Goal: Task Accomplishment & Management: Manage account settings

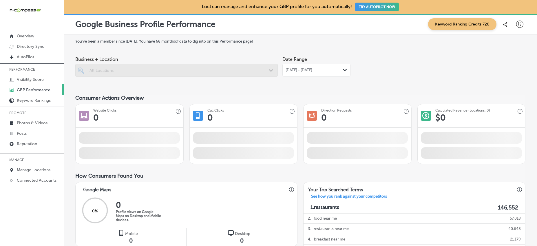
click at [269, 68] on div at bounding box center [176, 70] width 202 height 13
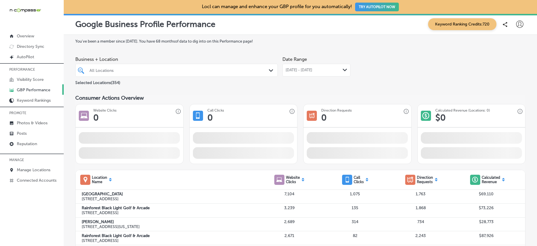
click at [260, 71] on div "All Locations" at bounding box center [180, 70] width 180 height 5
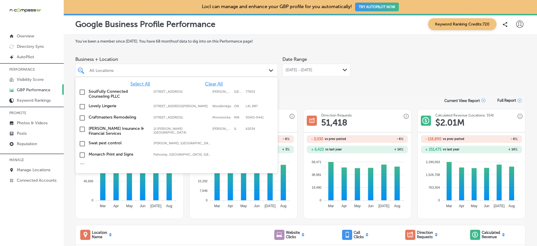
click at [195, 72] on div "All Locations" at bounding box center [180, 70] width 180 height 5
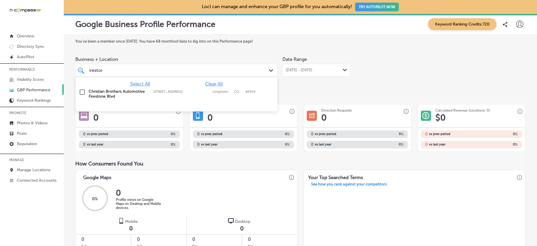
scroll to position [0, 3]
click at [174, 90] on label "[STREET_ADDRESS]" at bounding box center [182, 92] width 56 height 4
type input "fireston"
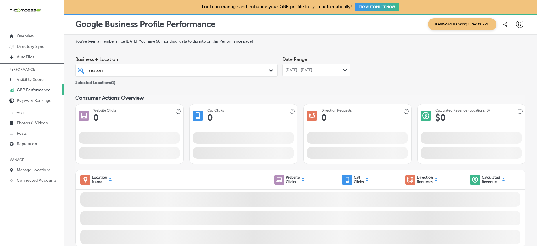
click at [297, 73] on div "[DATE] - [DATE] Path Created with Sketch." at bounding box center [316, 70] width 68 height 13
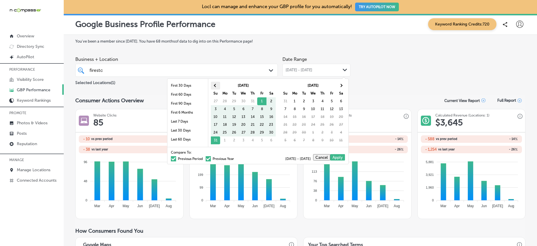
click at [216, 84] on span at bounding box center [215, 85] width 3 height 3
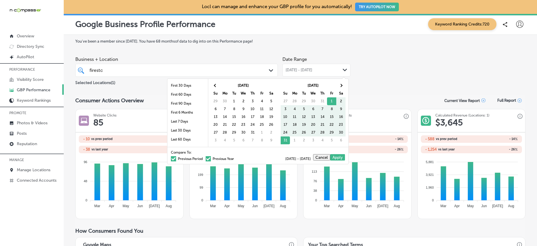
click at [216, 84] on span at bounding box center [215, 85] width 3 height 3
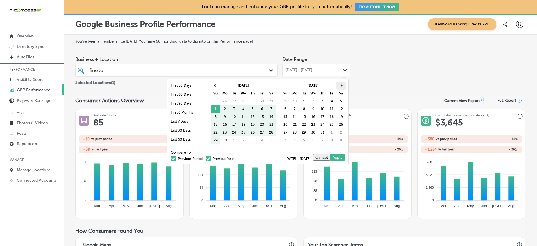
click at [339, 85] on span at bounding box center [340, 85] width 3 height 3
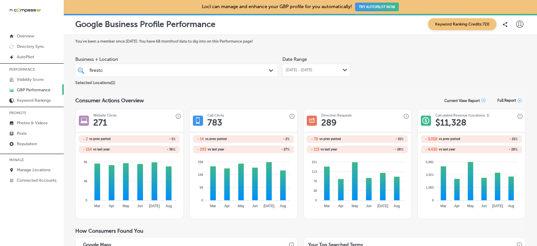
click at [344, 67] on div "[DATE] - [DATE] Path Created with Sketch." at bounding box center [316, 70] width 68 height 13
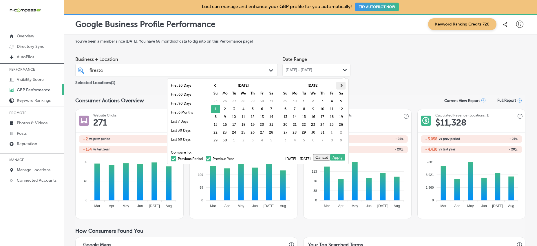
click at [340, 86] on span at bounding box center [340, 85] width 3 height 3
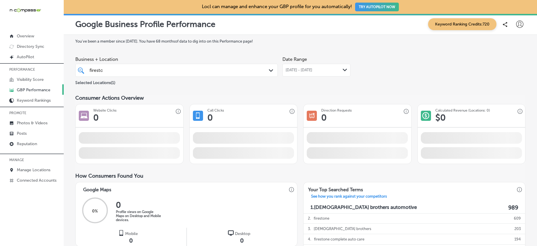
click at [301, 71] on span "[DATE] - [DATE]" at bounding box center [299, 70] width 27 height 5
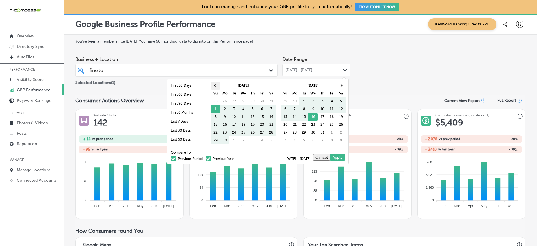
click at [217, 84] on th at bounding box center [215, 86] width 9 height 8
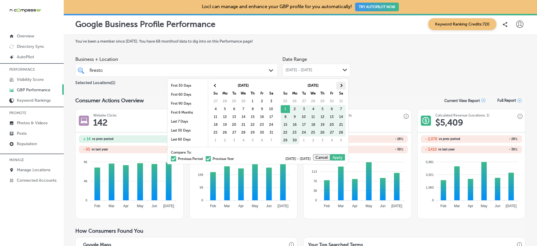
click at [339, 85] on span at bounding box center [340, 85] width 3 height 3
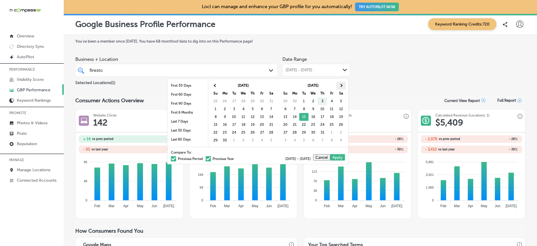
click at [340, 85] on span at bounding box center [340, 85] width 3 height 3
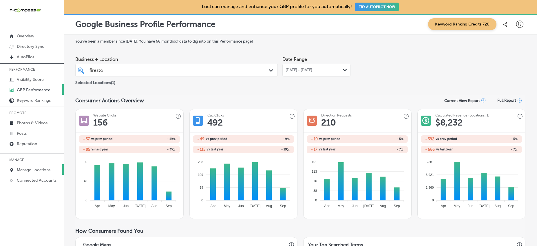
click at [34, 166] on link "Manage Locations" at bounding box center [32, 169] width 64 height 10
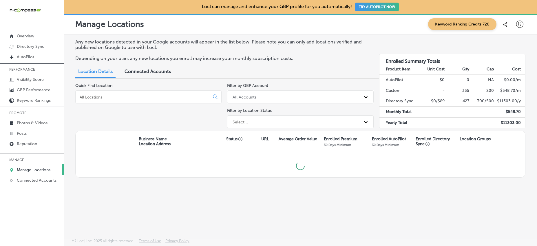
click at [146, 98] on input at bounding box center [143, 96] width 129 height 5
type input "firestone"
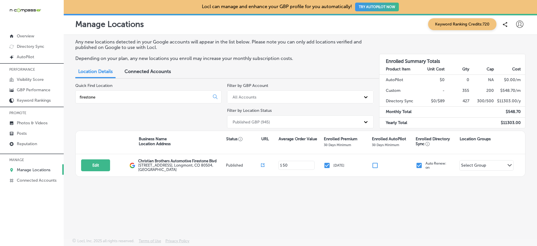
click at [15, 164] on p "MANAGE" at bounding box center [32, 160] width 64 height 9
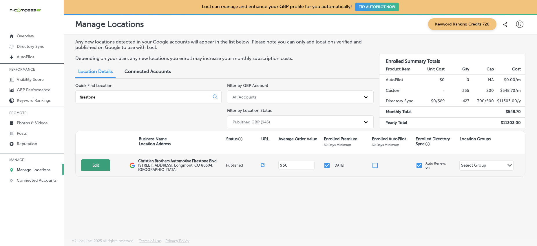
click at [89, 165] on button "Edit" at bounding box center [95, 165] width 29 height 12
select select "US"
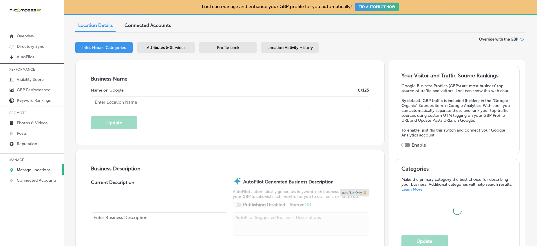
type input "Christian Brothers Automotive Firestone Blvd"
type input "[STREET_ADDRESS]"
type input "Longmont"
type input "80504"
type input "US"
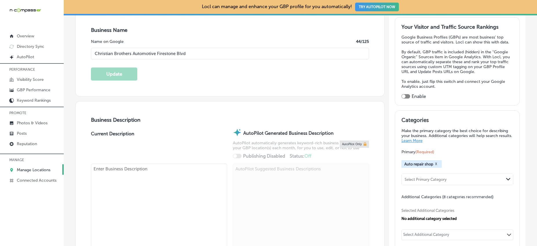
type input "[URL][DOMAIN_NAME]"
checkbox input "true"
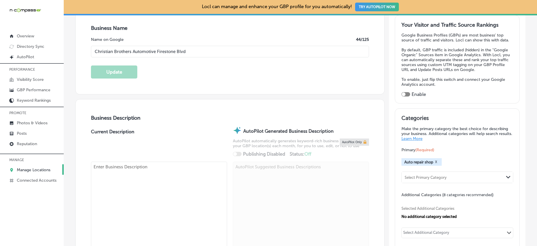
type textarea "At [DEMOGRAPHIC_DATA] Brothers Automotive in [GEOGRAPHIC_DATA], [GEOGRAPHIC_DAT…"
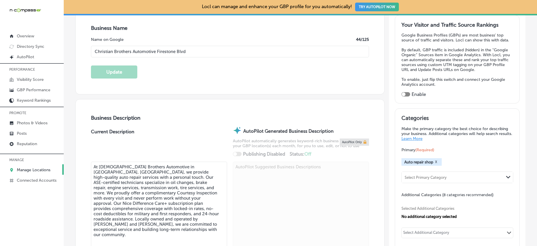
type input "[PHONE_NUMBER]"
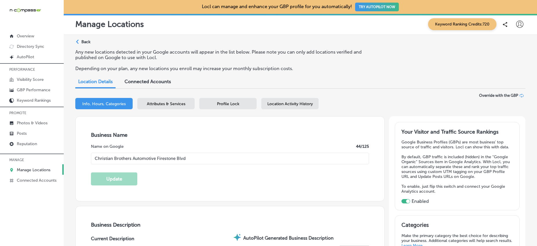
click at [153, 106] on div "Attributes & Services" at bounding box center [165, 103] width 57 height 11
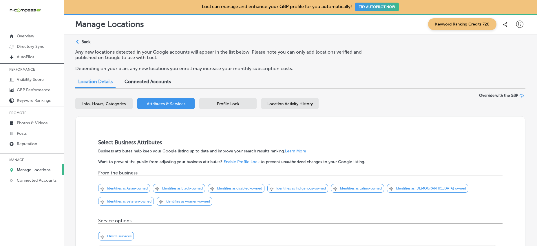
click at [224, 105] on span "Profile Lock" at bounding box center [228, 103] width 22 height 5
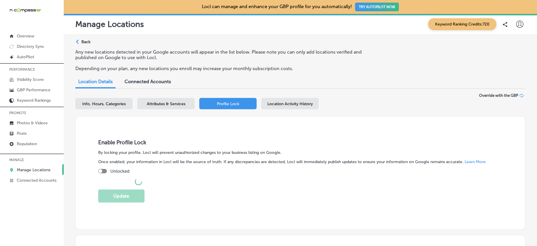
checkbox input "true"
click at [280, 105] on span "Location Activity History" at bounding box center [289, 103] width 45 height 5
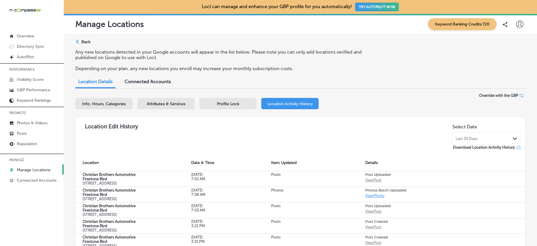
click at [154, 79] on span "Connected Accounts" at bounding box center [148, 82] width 46 height 6
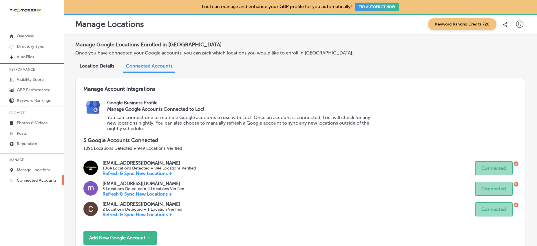
click at [102, 68] on span "Location Details" at bounding box center [97, 66] width 34 height 6
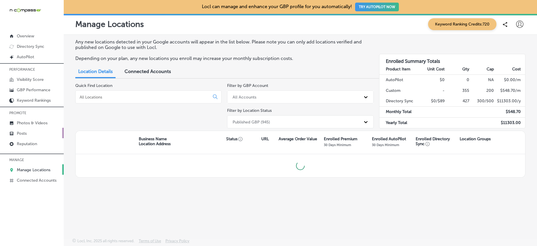
click at [43, 131] on link "Posts" at bounding box center [32, 133] width 64 height 10
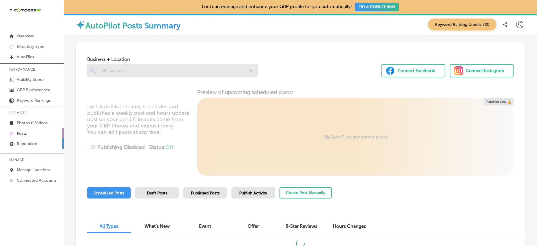
click at [32, 144] on p "Reputation" at bounding box center [27, 143] width 20 height 5
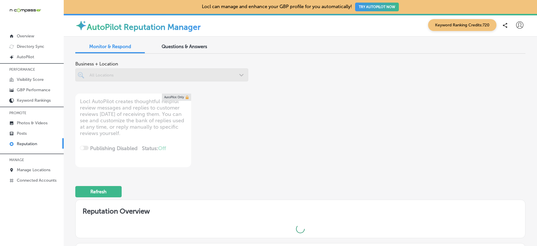
click at [215, 72] on div at bounding box center [161, 74] width 173 height 13
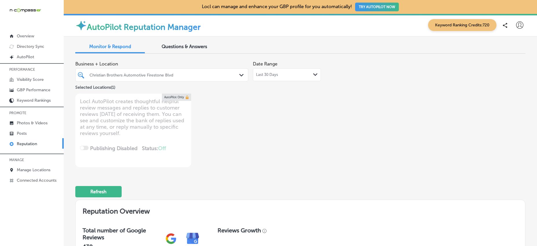
type textarea "x"
click at [211, 75] on div "Christian Brothers Automotive Firestone Blvd" at bounding box center [165, 74] width 150 height 5
click at [305, 138] on div "Business + Location Christian Brothers Automotive Firestone Blvd Path Created w…" at bounding box center [210, 112] width 270 height 109
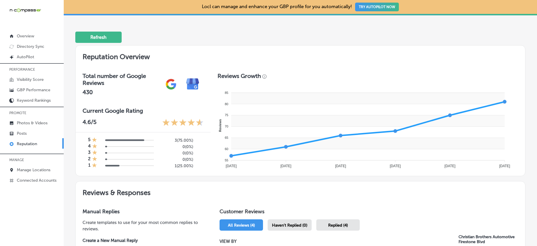
click at [258, 70] on div "Reviews Growth 85 85 80 80 75 75 70 70 65 65 60 60 55 55 Reviews [DATE] [DATE] …" at bounding box center [368, 120] width 315 height 110
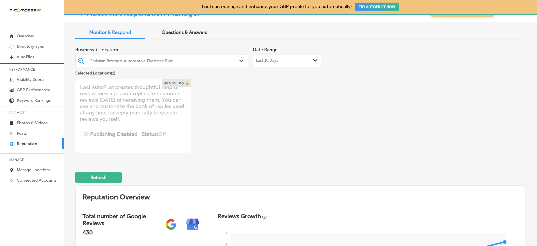
scroll to position [23, 0]
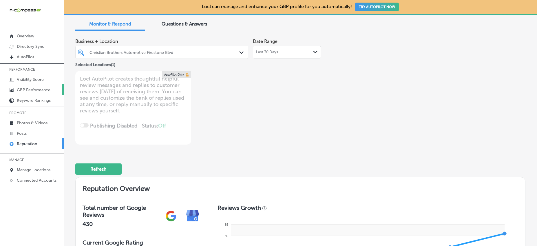
click at [39, 91] on p "GBP Performance" at bounding box center [34, 89] width 34 height 5
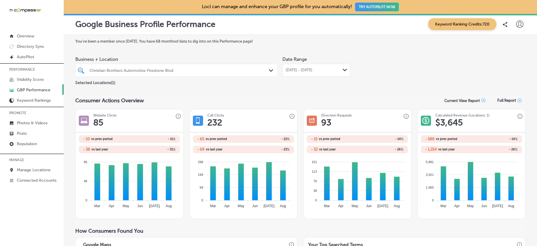
click at [336, 72] on div "[DATE] - [DATE] Path Created with Sketch." at bounding box center [317, 70] width 62 height 5
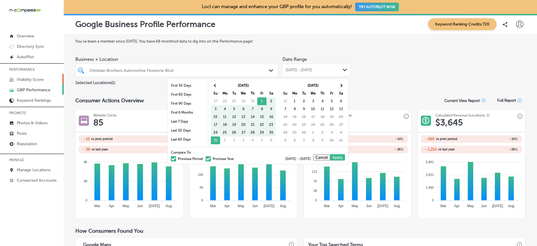
click at [43, 81] on p "Visibility Score" at bounding box center [30, 79] width 27 height 5
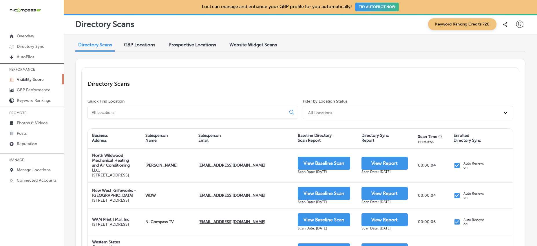
click at [159, 113] on input at bounding box center [187, 112] width 193 height 5
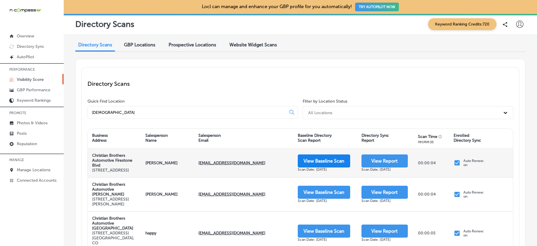
type input "[DEMOGRAPHIC_DATA]"
click at [317, 163] on button "View Baseline Scan" at bounding box center [324, 160] width 52 height 13
click at [366, 159] on button "View Report" at bounding box center [384, 160] width 46 height 13
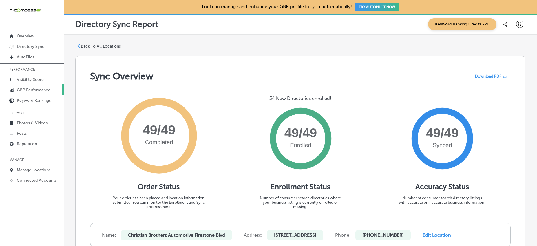
click at [31, 90] on p "GBP Performance" at bounding box center [34, 89] width 34 height 5
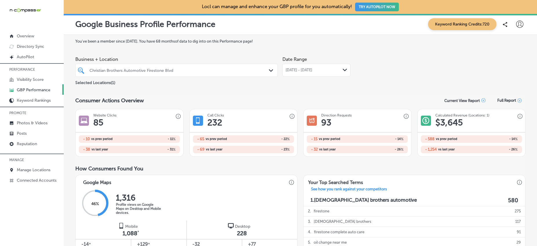
click at [248, 75] on div "Christian Brothers Automotive Firestone Blvd Path Created with Sketch." at bounding box center [176, 70] width 202 height 13
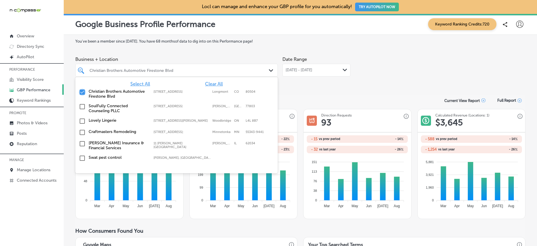
click at [82, 92] on input "checkbox" at bounding box center [82, 92] width 7 height 7
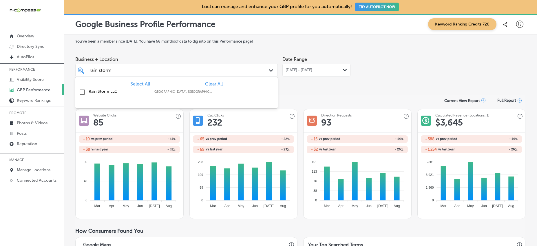
click at [103, 88] on div "Rain Storm LLC [GEOGRAPHIC_DATA], [GEOGRAPHIC_DATA], [GEOGRAPHIC_DATA] | [GEOGR…" at bounding box center [177, 92] width 198 height 9
type input "rain storm"
click at [375, 84] on div "Business + Location option focused, 3 of 356. 2 results available for search te…" at bounding box center [300, 70] width 450 height 32
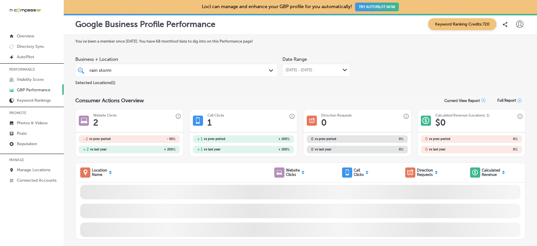
click at [339, 70] on div "[DATE] - [DATE] Path Created with Sketch." at bounding box center [317, 70] width 62 height 5
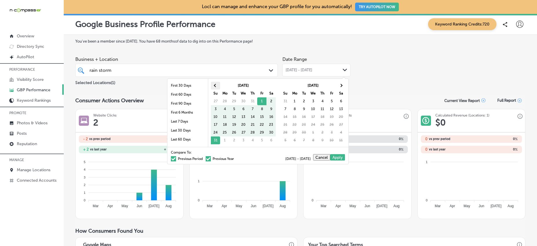
click at [217, 85] on span at bounding box center [215, 85] width 3 height 3
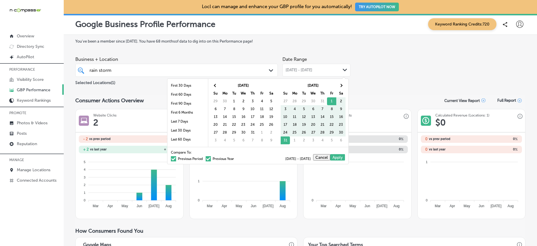
click at [217, 85] on span at bounding box center [215, 85] width 3 height 3
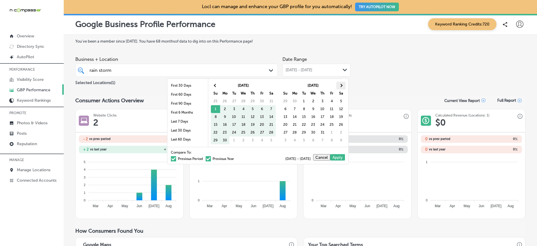
click at [339, 85] on span at bounding box center [340, 85] width 3 height 3
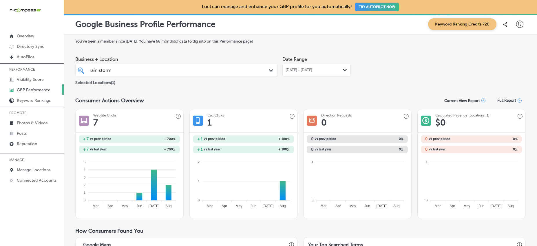
click at [204, 86] on div "Selected Locations ( 1 )" at bounding box center [176, 81] width 202 height 9
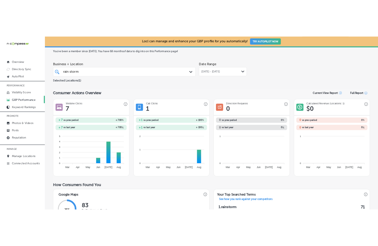
scroll to position [19, 0]
